Goal: Find specific page/section: Locate a particular part of the current website

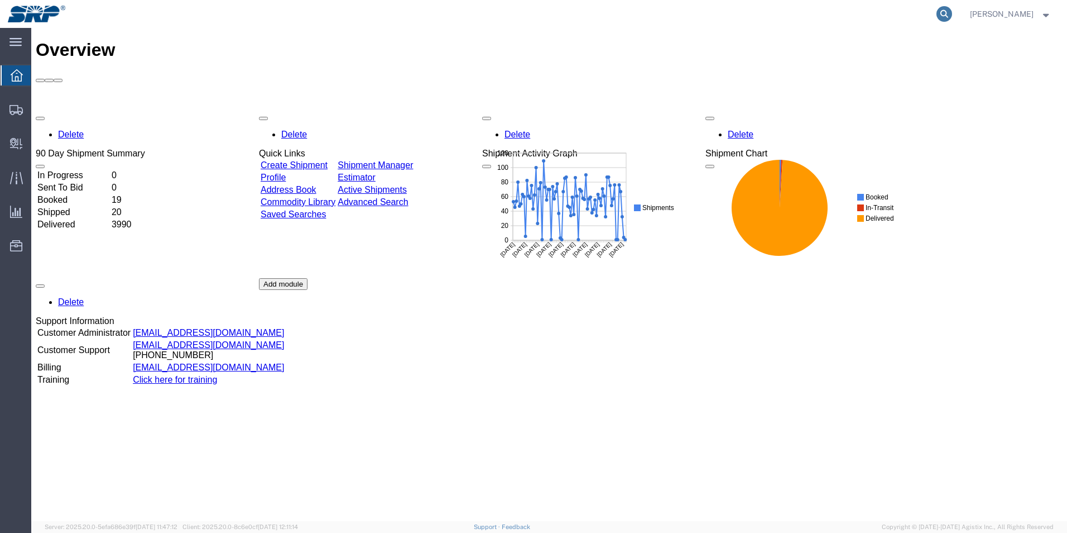
click at [952, 17] on icon at bounding box center [945, 14] width 16 height 16
paste input "9361289718954582886359"
type input "9361289718954582886359"
click at [952, 15] on icon at bounding box center [945, 14] width 16 height 16
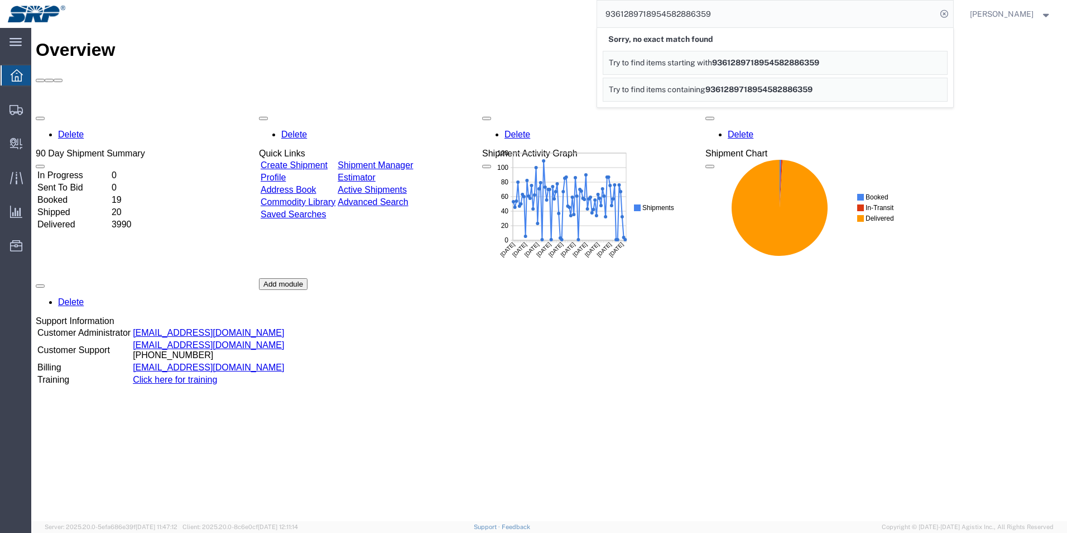
click at [820, 61] on span "9361289718954582886359" at bounding box center [765, 62] width 107 height 9
click at [805, 90] on span "9361289718954582886359" at bounding box center [759, 89] width 107 height 9
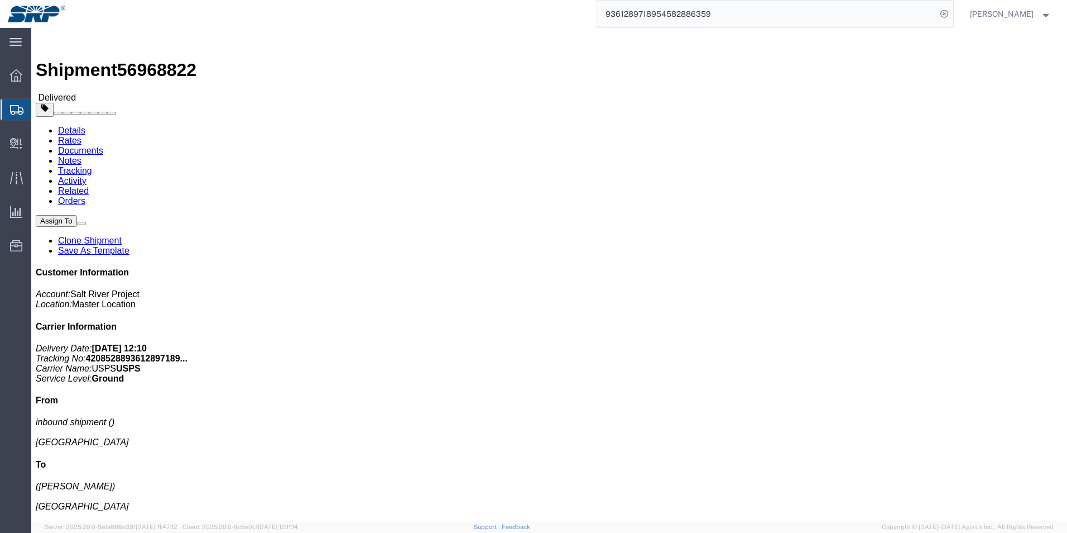
click link "Documents"
